Goal: Transaction & Acquisition: Purchase product/service

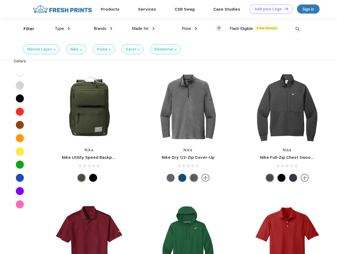
click at [269, 9] on link "Add your Logo Design Tool" at bounding box center [272, 9] width 44 height 9
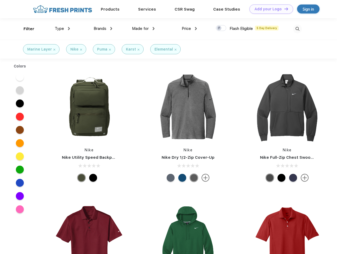
click at [0, 0] on div "Design Tool" at bounding box center [0, 0] width 0 height 0
click at [284, 9] on link "Add your Logo Design Tool" at bounding box center [272, 9] width 44 height 9
click at [25, 29] on div "Filter" at bounding box center [29, 29] width 11 height 6
click at [62, 29] on span "Type" at bounding box center [59, 28] width 9 height 5
click at [103, 29] on span "Brands" at bounding box center [100, 28] width 13 height 5
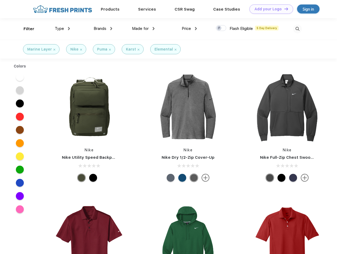
click at [143, 29] on span "Made for" at bounding box center [140, 28] width 17 height 5
click at [190, 29] on span "Price" at bounding box center [186, 28] width 9 height 5
click at [221, 28] on div at bounding box center [221, 28] width 10 height 6
click at [219, 28] on input "checkbox" at bounding box center [217, 26] width 3 height 3
click at [298, 29] on img at bounding box center [297, 29] width 9 height 9
